Goal: Information Seeking & Learning: Compare options

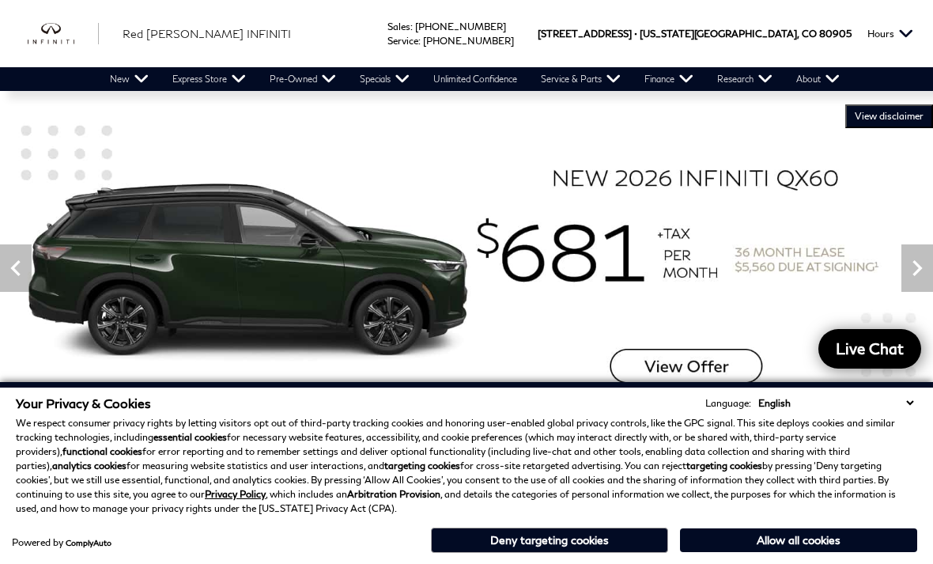
click at [0, 0] on link "View All Pre-Owned Inventory" at bounding box center [0, 0] width 0 height 0
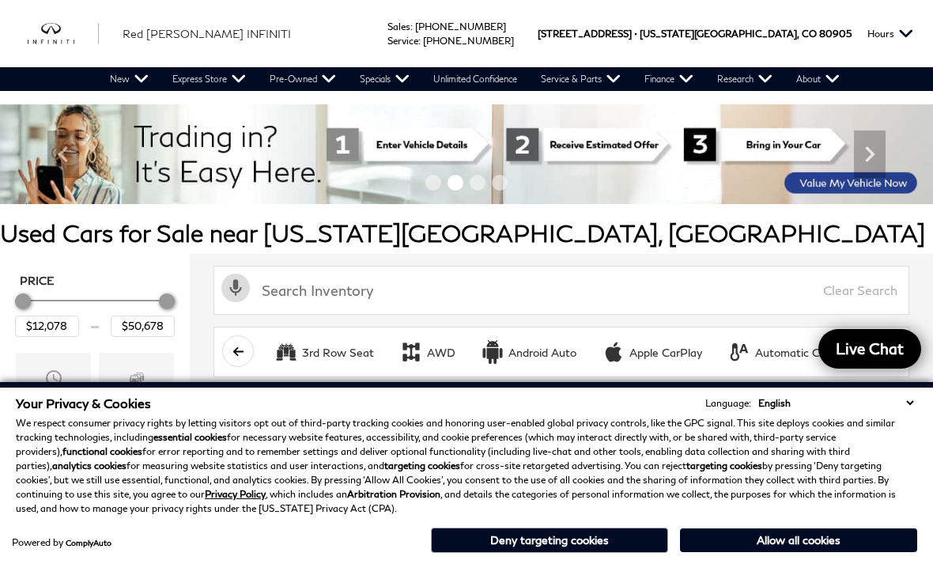
click at [0, 0] on link "View Certified Inventory" at bounding box center [0, 0] width 0 height 0
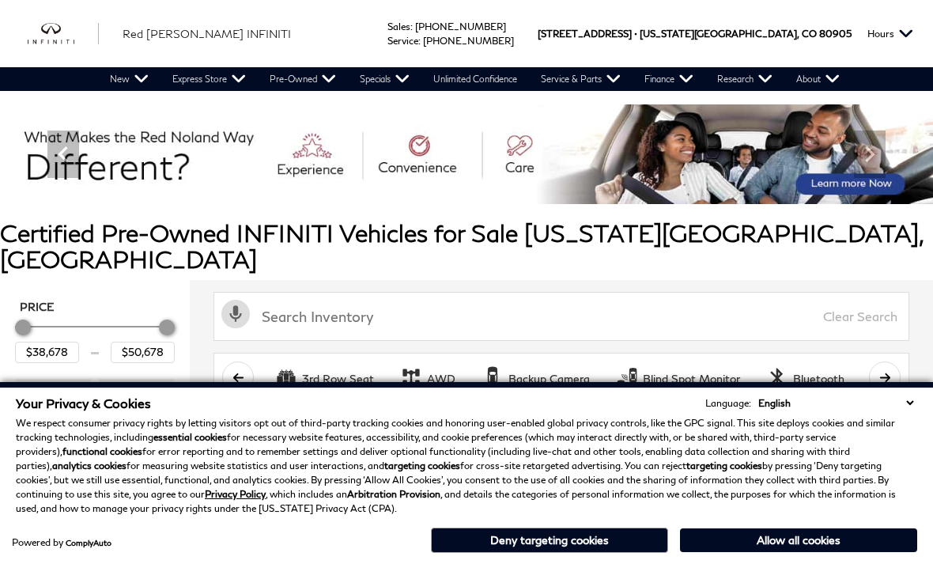
click at [582, 541] on button "Deny targeting cookies" at bounding box center [549, 539] width 237 height 25
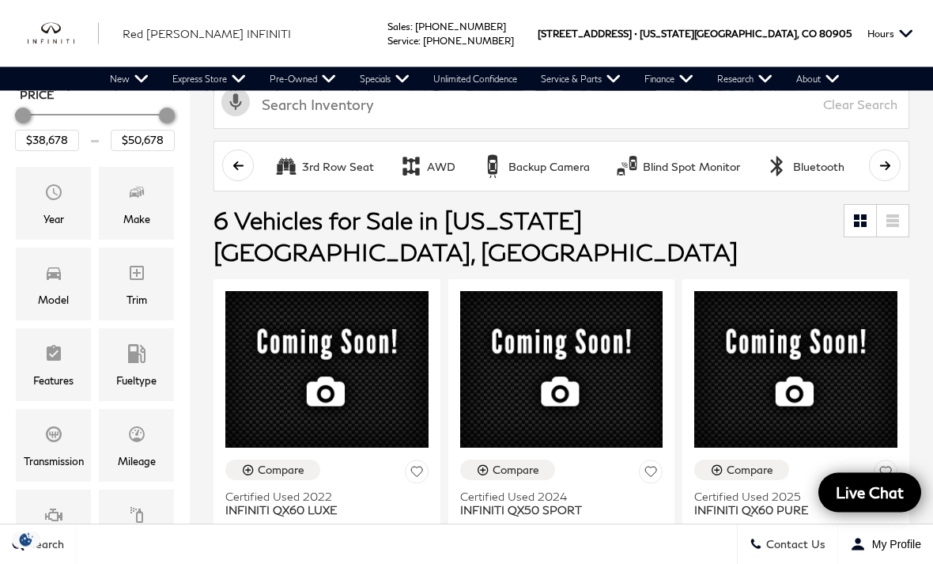
scroll to position [212, 0]
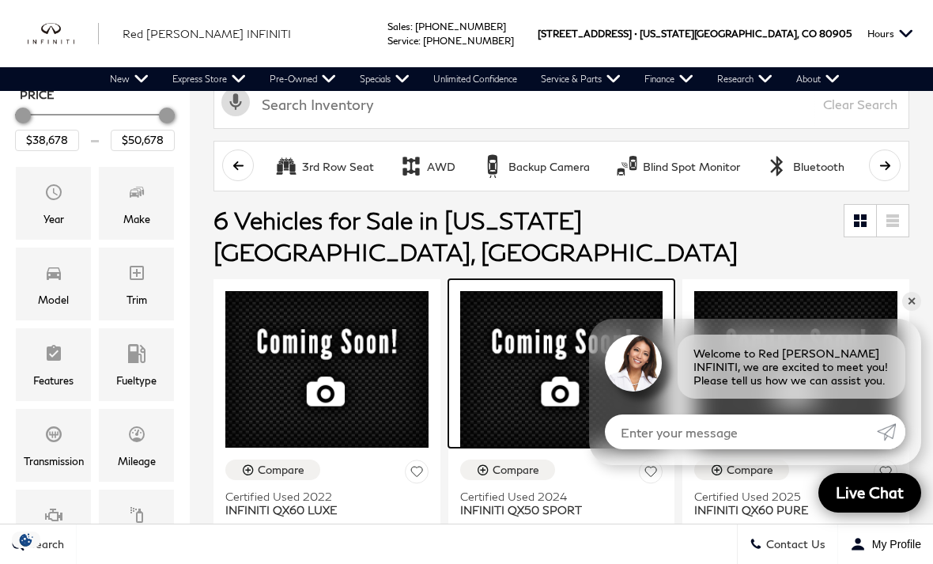
click at [535, 309] on img at bounding box center [561, 369] width 203 height 156
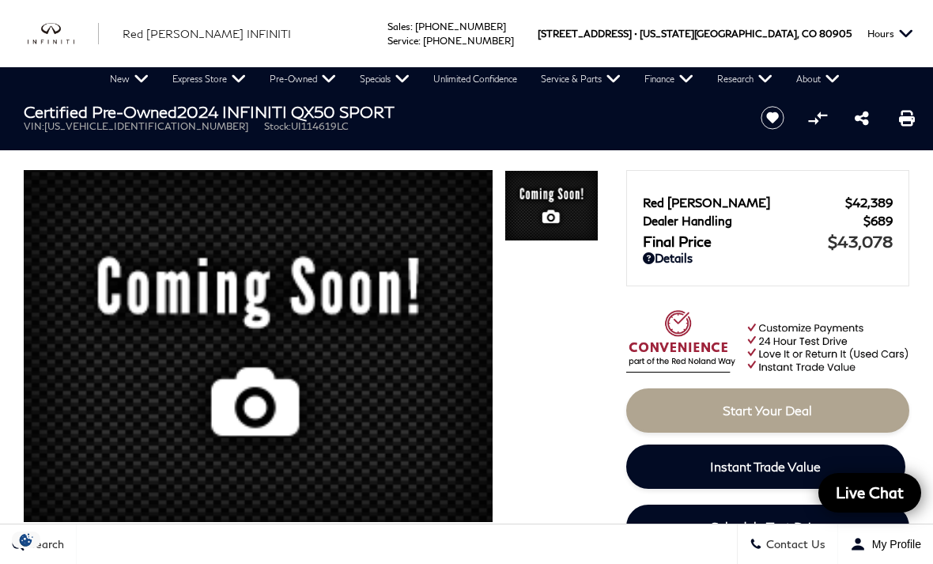
click at [66, 43] on img "infiniti" at bounding box center [63, 33] width 71 height 21
click at [135, 81] on link "New" at bounding box center [129, 79] width 62 height 24
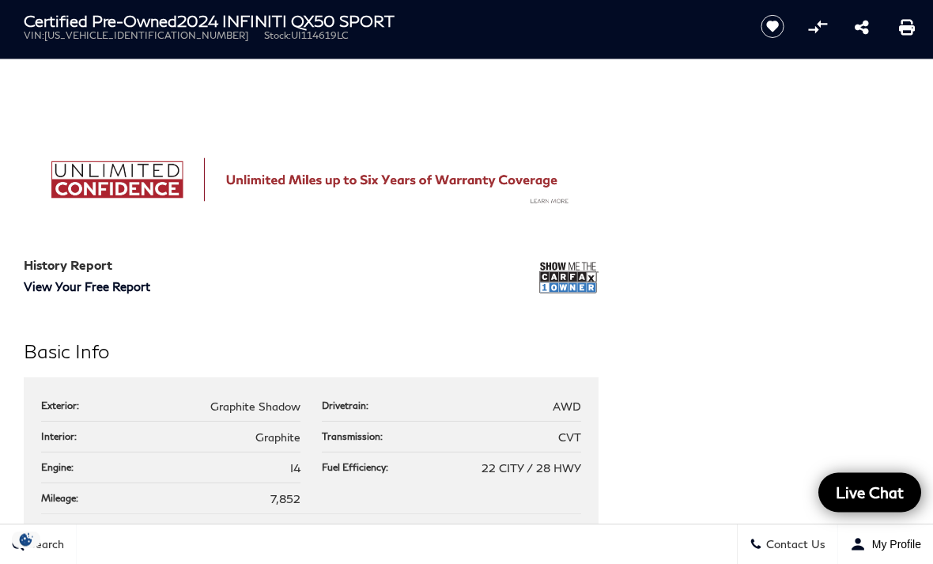
scroll to position [1158, 0]
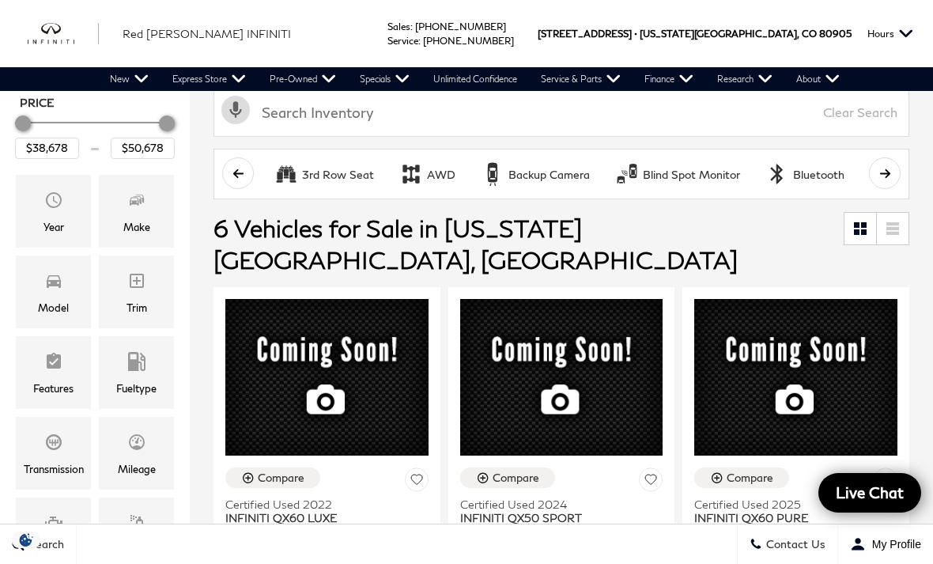
scroll to position [203, 0]
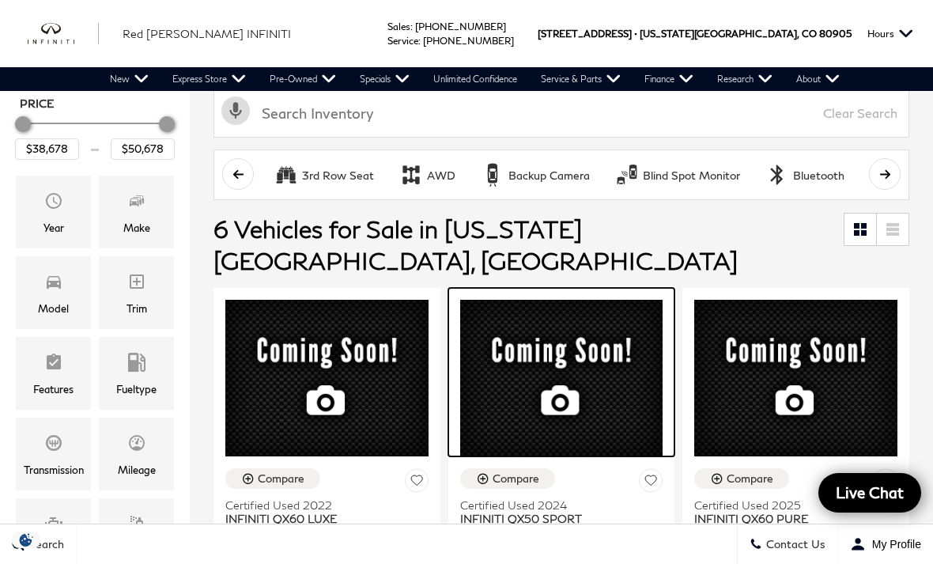
click at [535, 315] on img at bounding box center [561, 378] width 203 height 156
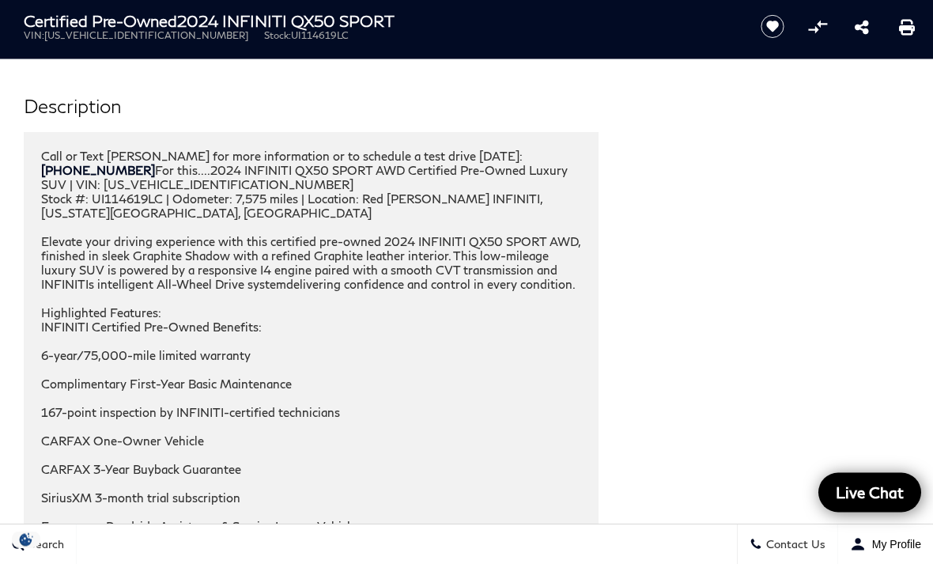
scroll to position [2208, 0]
click at [47, 315] on div "Call or Text [PERSON_NAME] for more information or to schedule a test drive [DA…" at bounding box center [311, 490] width 540 height 683
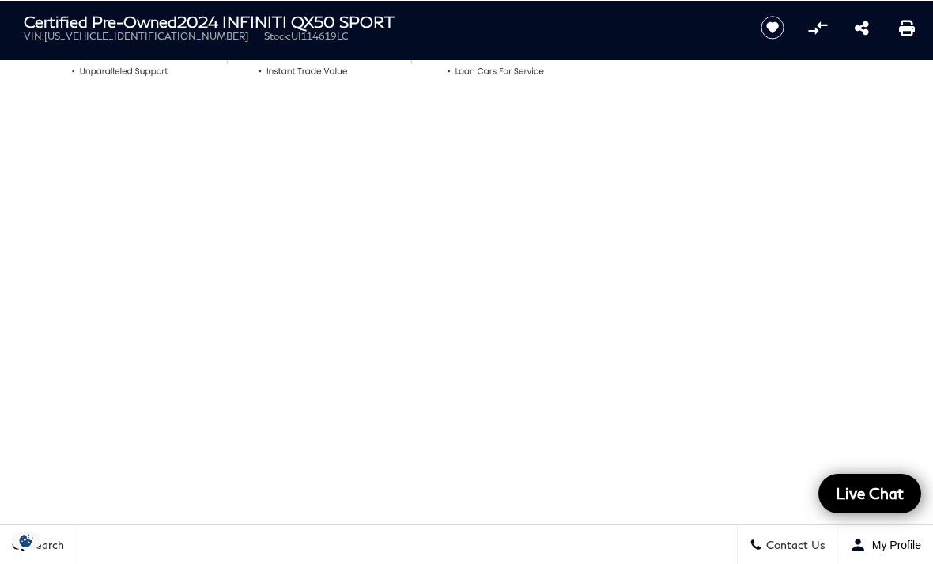
scroll to position [739, 0]
